Goal: Check status: Check status

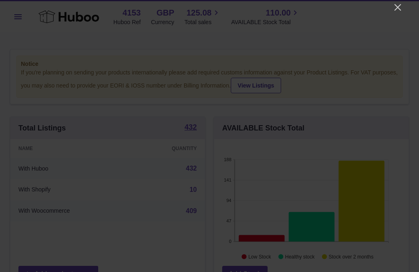
click at [396, 11] on icon "Close" at bounding box center [398, 7] width 10 height 10
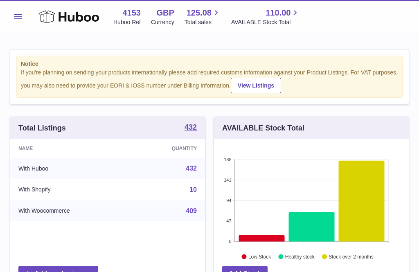
click at [16, 20] on button "Menu" at bounding box center [18, 17] width 16 height 16
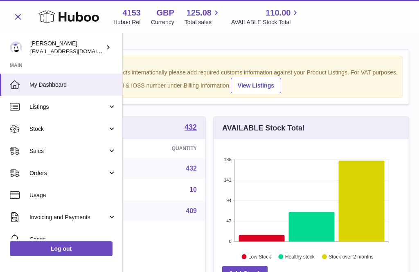
click at [47, 128] on span "Stock" at bounding box center [68, 129] width 78 height 8
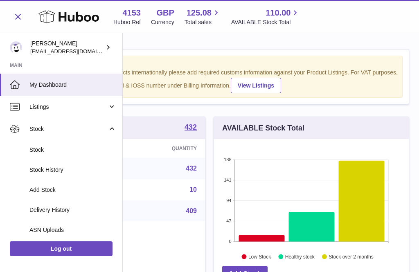
click at [62, 209] on span "Delivery History" at bounding box center [72, 210] width 87 height 8
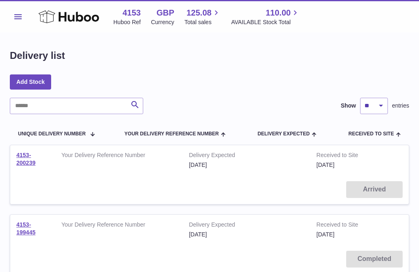
click at [374, 191] on td "Arrived" at bounding box center [209, 189] width 398 height 29
click at [25, 159] on link "4153-200239" at bounding box center [25, 159] width 19 height 14
click at [51, 15] on icon at bounding box center [68, 17] width 61 height 16
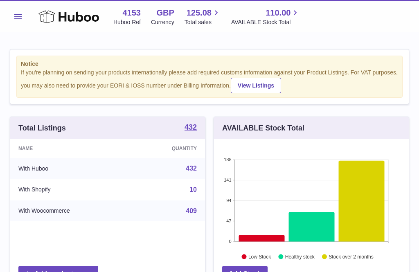
scroll to position [128, 195]
